Goal: Find specific page/section: Find specific page/section

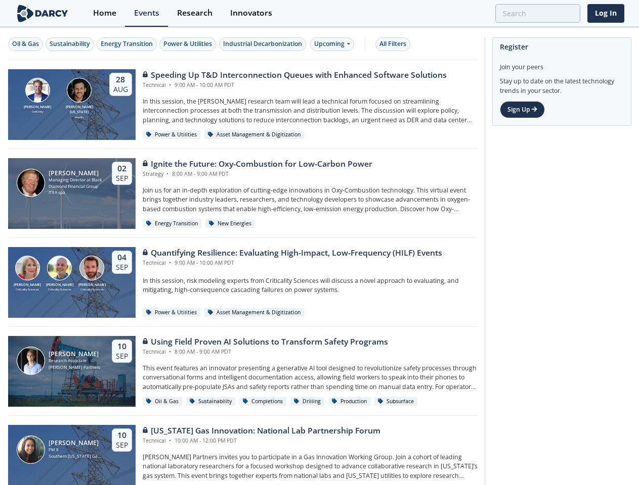
click at [319, 243] on div "[PERSON_NAME] Criticality Sciences [PERSON_NAME] Criticality Sciences [PERSON_N…" at bounding box center [242, 282] width 469 height 89
click at [26, 44] on div "Oil & Gas" at bounding box center [25, 43] width 27 height 9
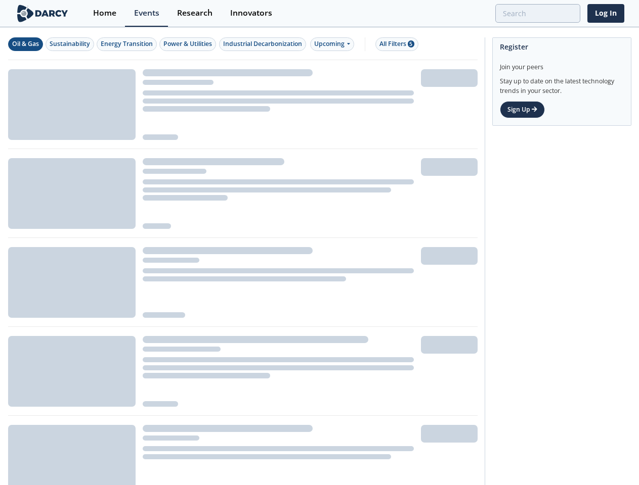
click at [70, 44] on div "Sustainability" at bounding box center [70, 43] width 40 height 9
click at [127, 44] on div "Energy Transition" at bounding box center [127, 43] width 52 height 9
click at [189, 44] on div "Power & Utilities" at bounding box center [187, 43] width 49 height 9
